Goal: Task Accomplishment & Management: Use online tool/utility

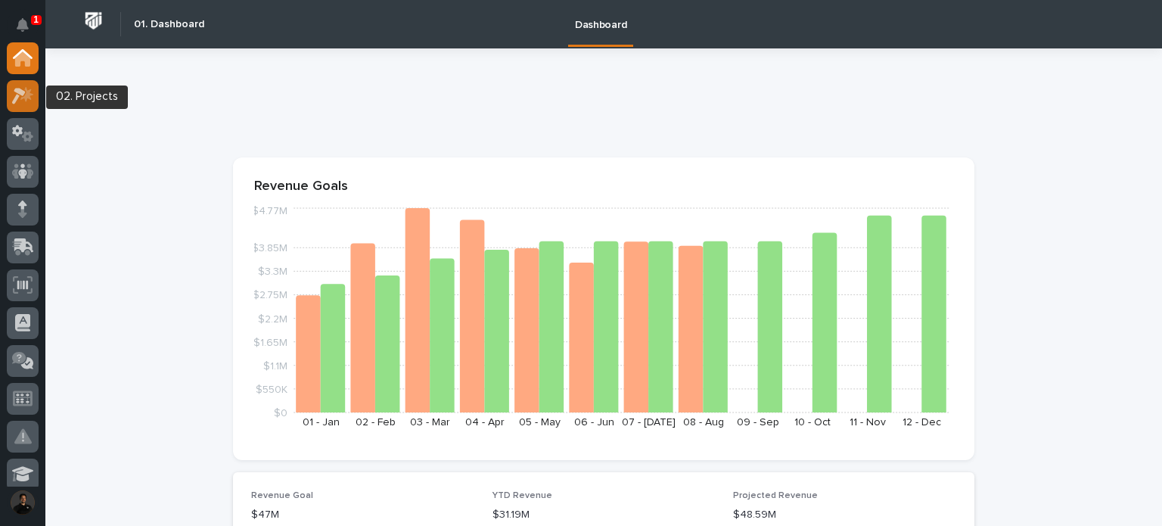
click at [29, 89] on icon at bounding box center [26, 93] width 13 height 15
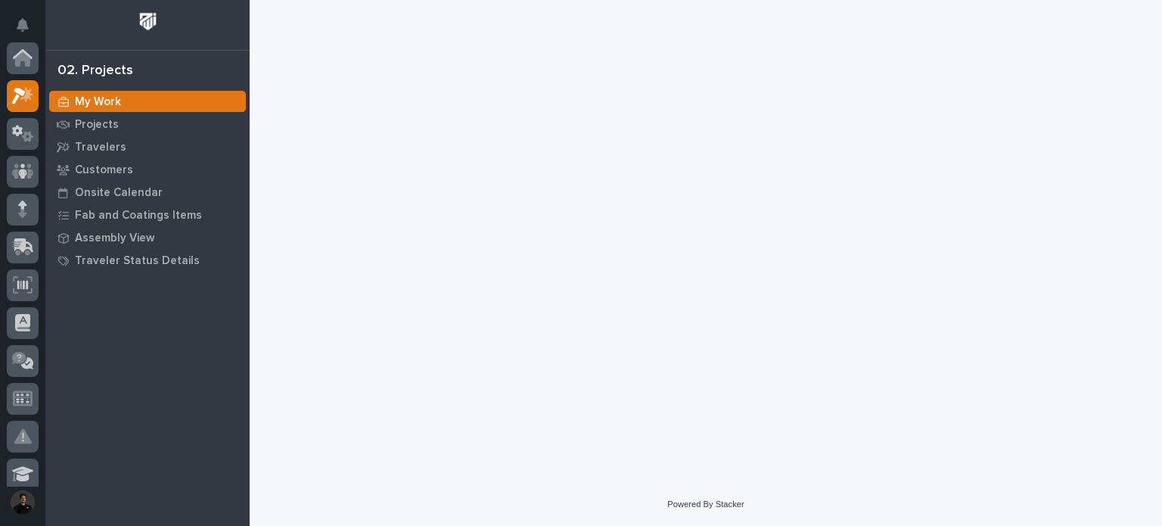
scroll to position [38, 0]
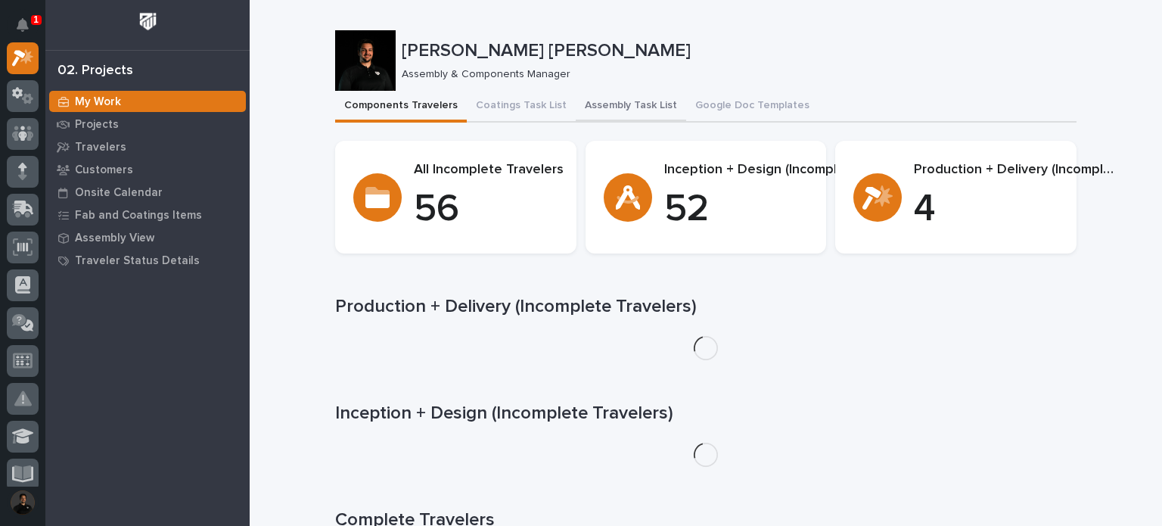
click at [615, 107] on button "Assembly Task List" at bounding box center [630, 107] width 110 height 32
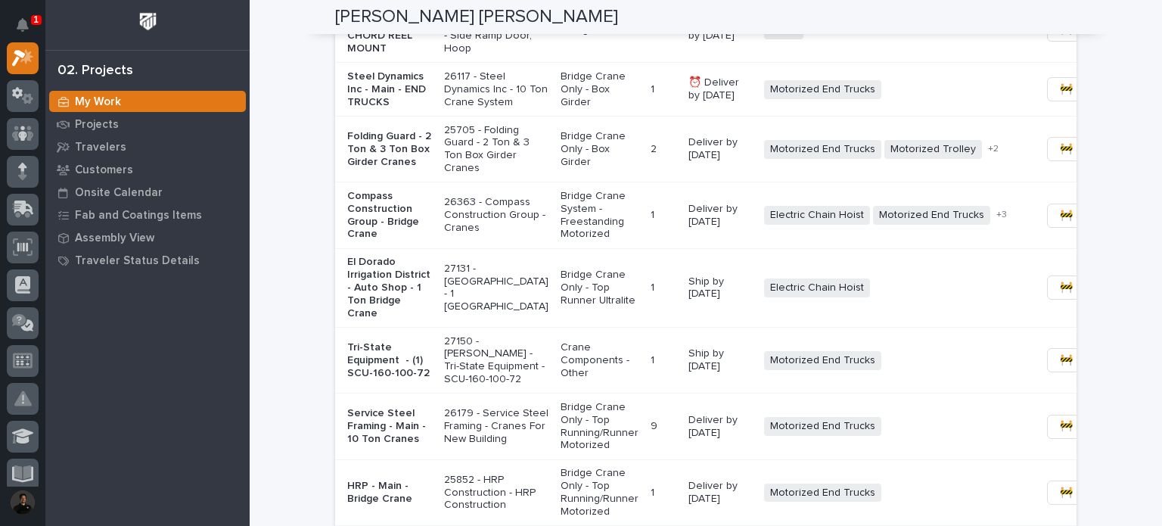
scroll to position [1462, 0]
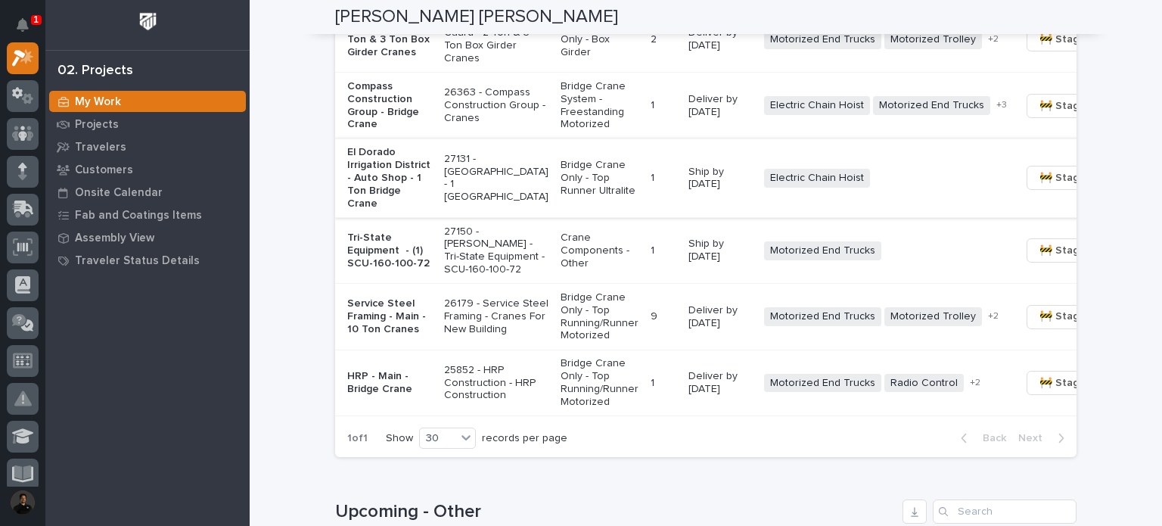
click at [1039, 187] on span "🚧 Staging →" at bounding box center [1070, 178] width 63 height 18
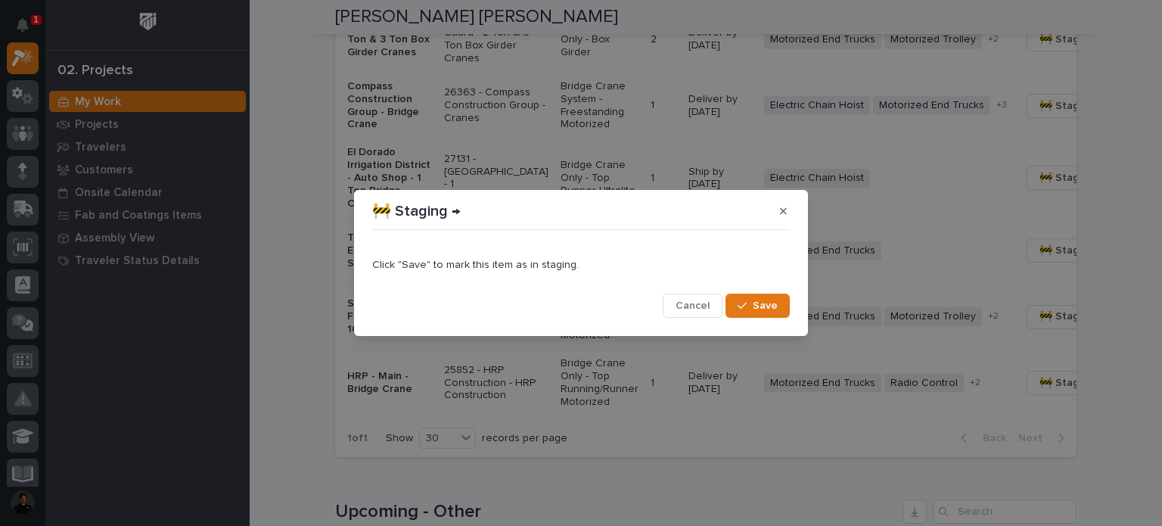
click at [754, 306] on span "Save" at bounding box center [764, 306] width 25 height 14
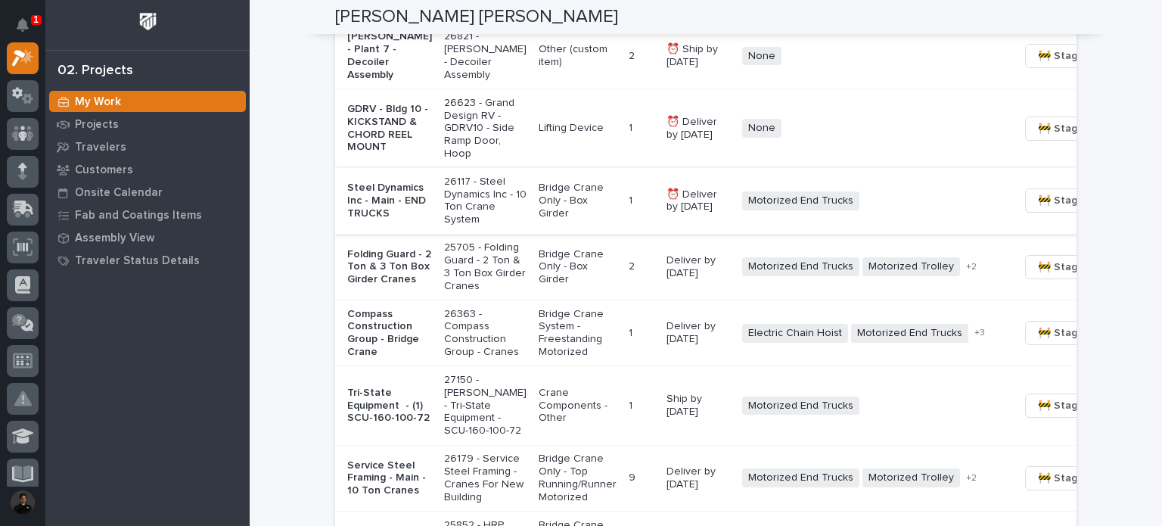
scroll to position [1210, 0]
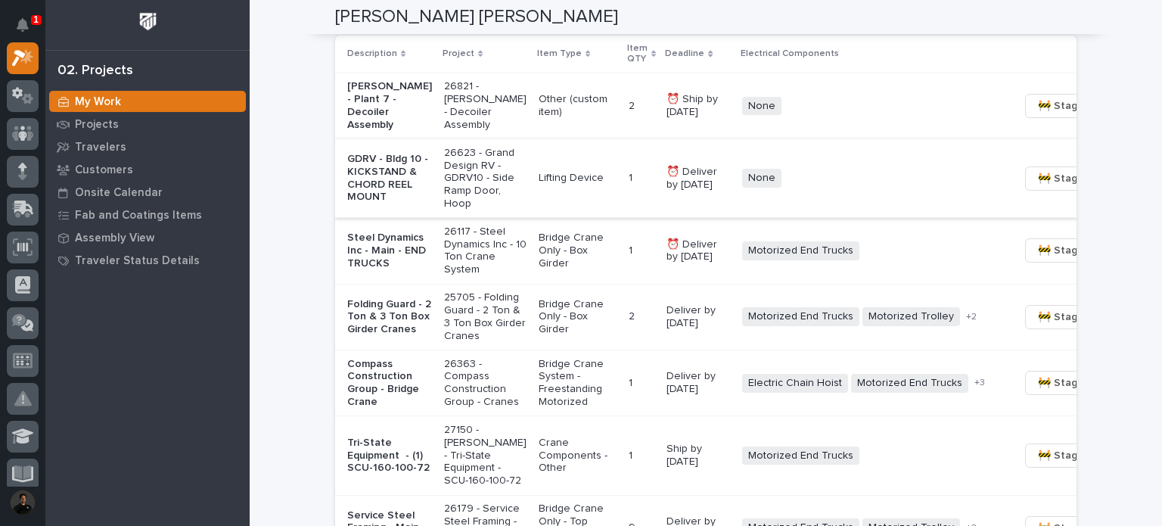
click at [1038, 187] on span "🚧 Staging →" at bounding box center [1069, 178] width 63 height 18
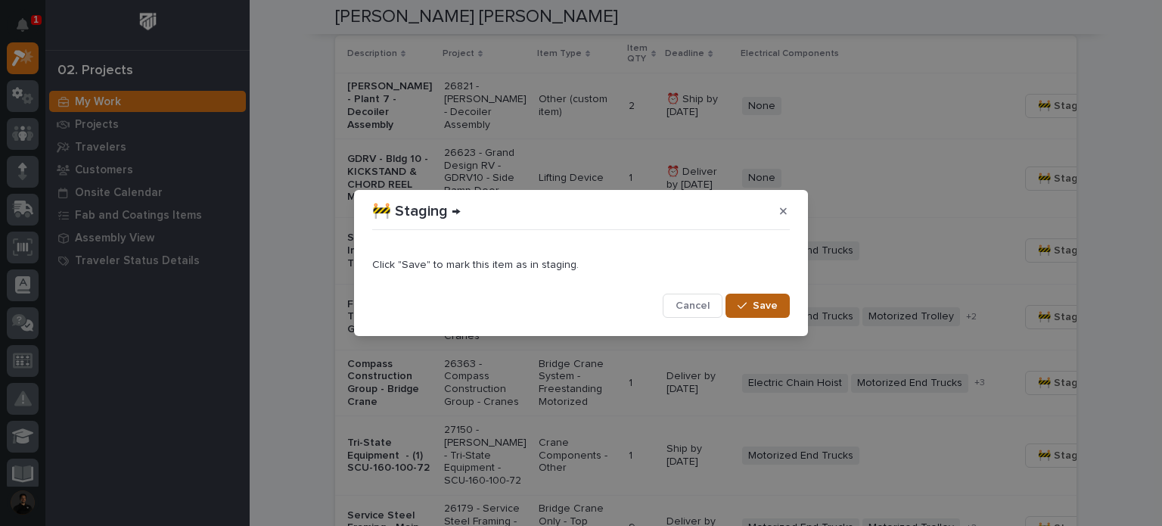
click at [752, 307] on div "button" at bounding box center [744, 305] width 15 height 11
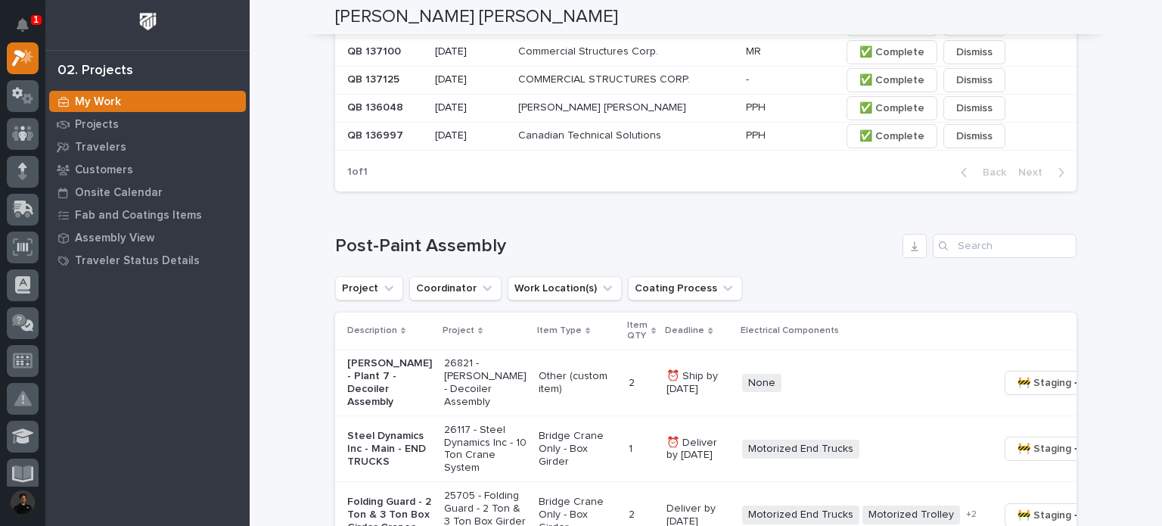
scroll to position [806, 0]
